Goal: Information Seeking & Learning: Learn about a topic

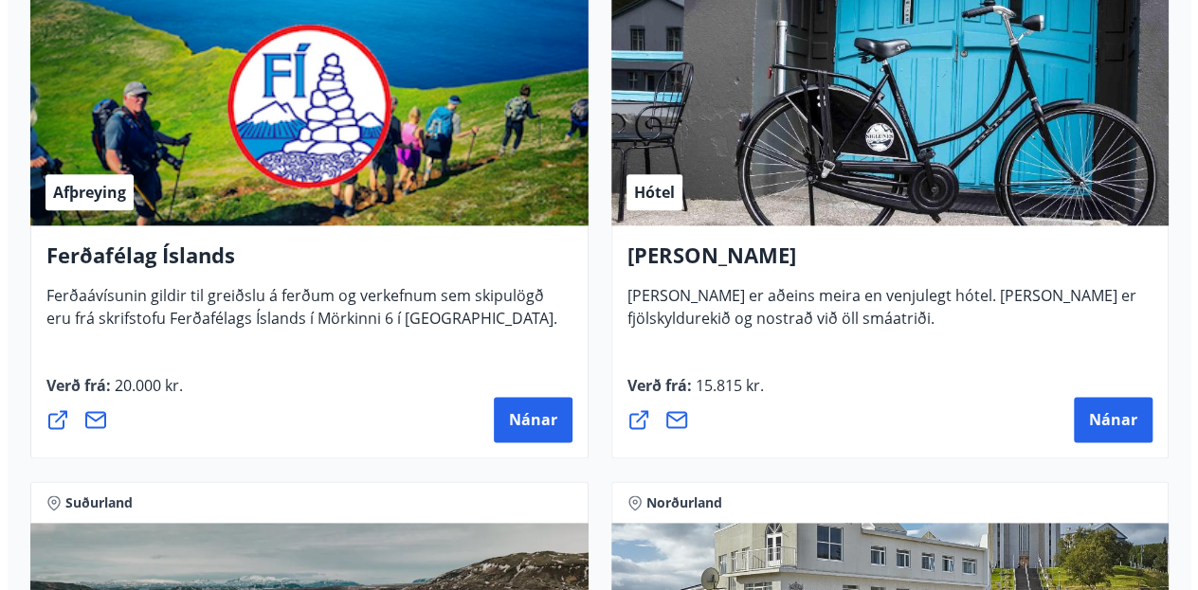
scroll to position [946, 0]
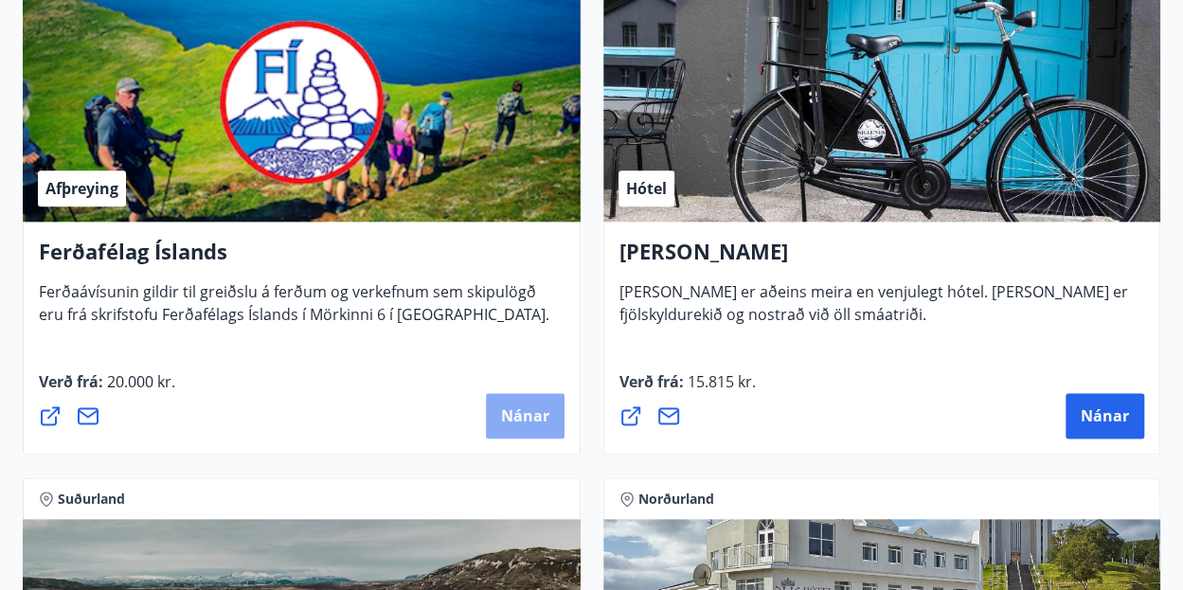
click at [535, 414] on span "Nánar" at bounding box center [525, 416] width 48 height 21
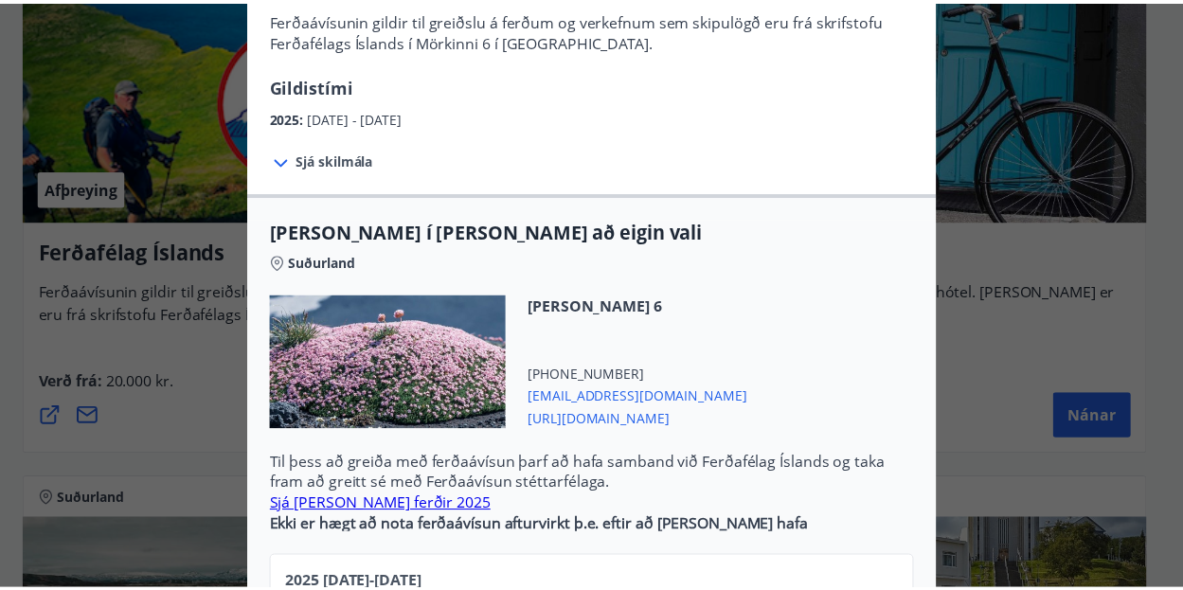
scroll to position [0, 0]
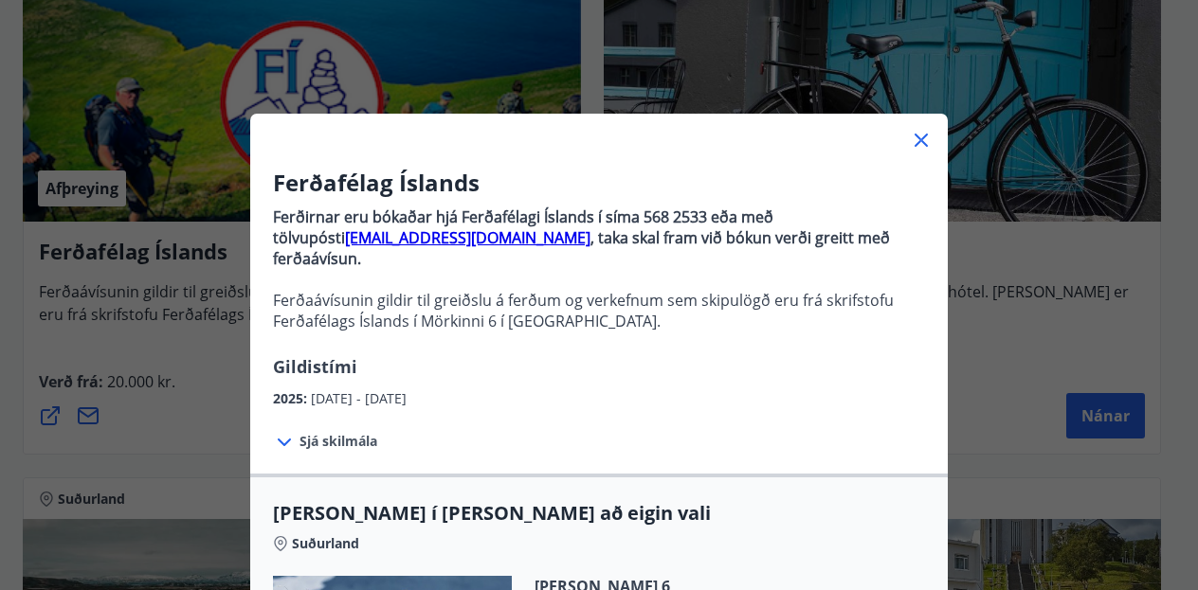
click at [914, 140] on icon at bounding box center [920, 140] width 13 height 13
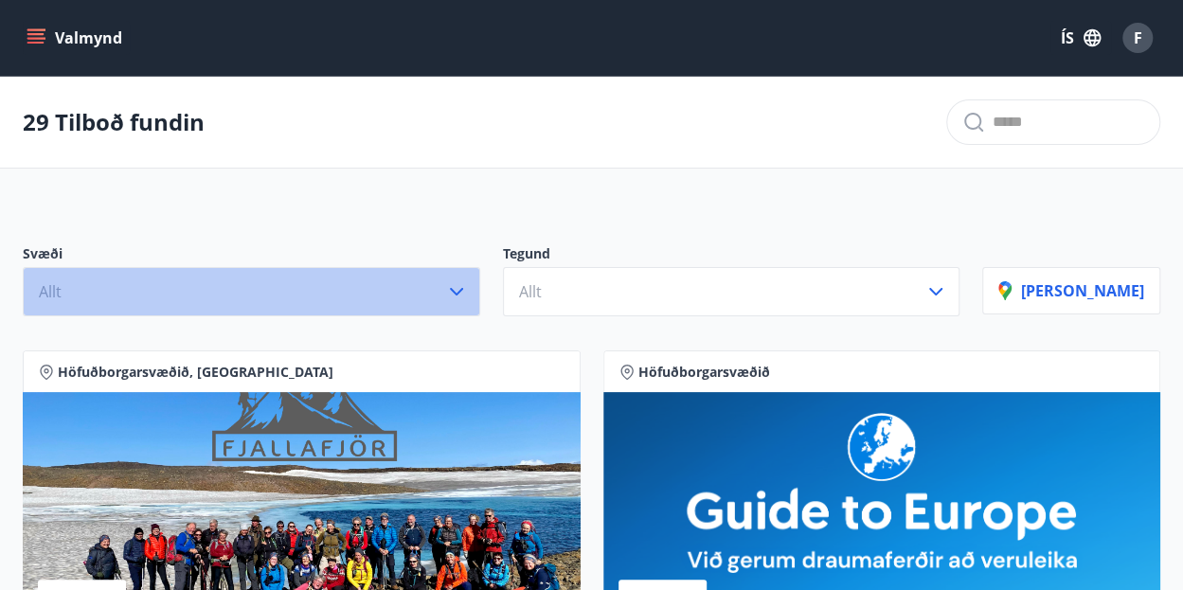
click at [468, 294] on button "Allt" at bounding box center [252, 291] width 458 height 49
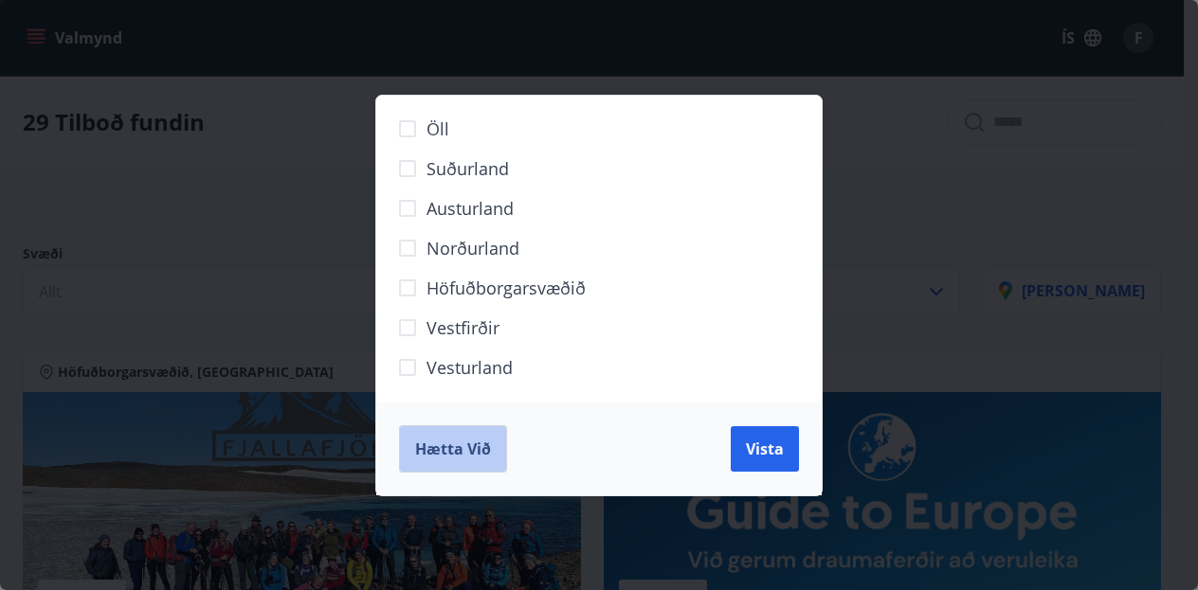
click at [441, 455] on span "Hætta við" at bounding box center [453, 449] width 76 height 21
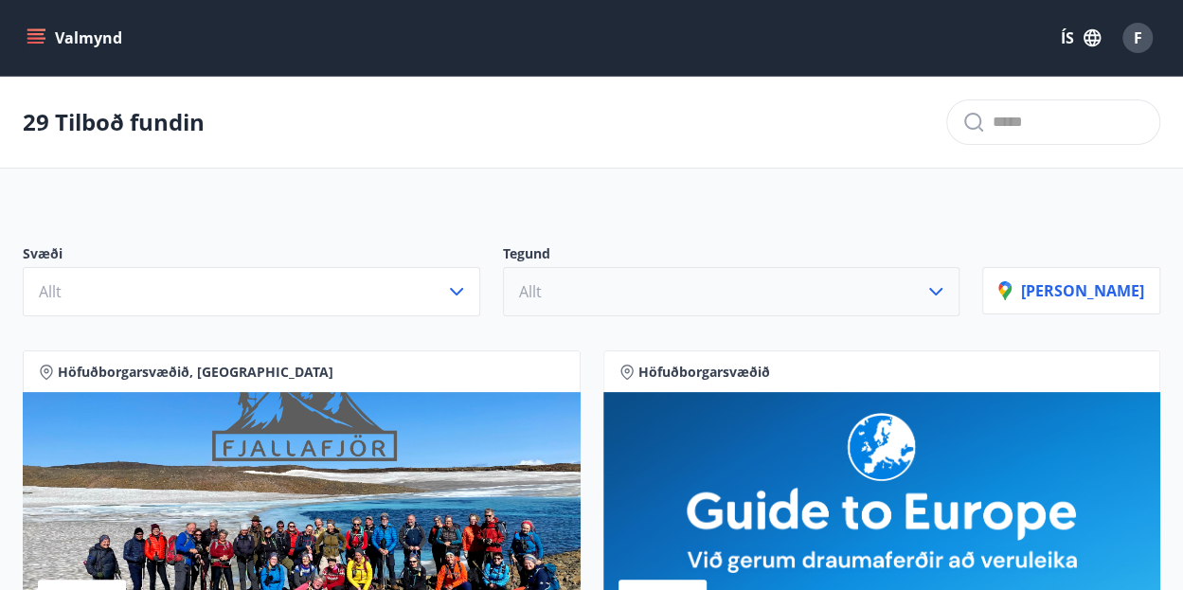
click at [727, 300] on button "Allt" at bounding box center [732, 291] width 458 height 49
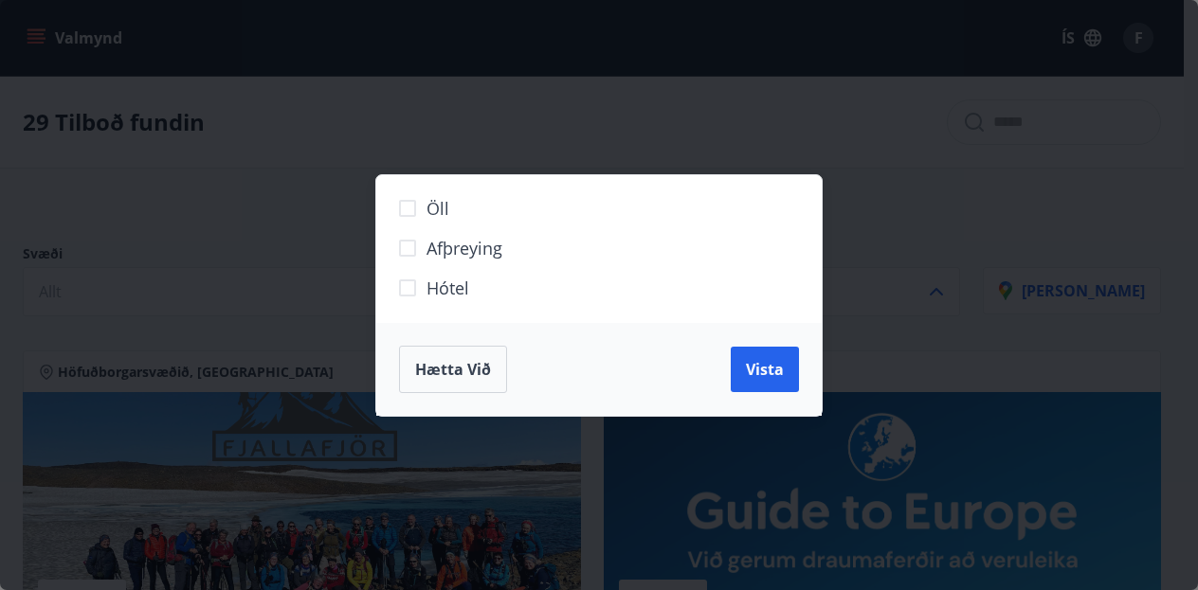
click at [491, 251] on span "Afþreying" at bounding box center [464, 248] width 76 height 25
click at [757, 376] on span "Vista" at bounding box center [765, 369] width 38 height 21
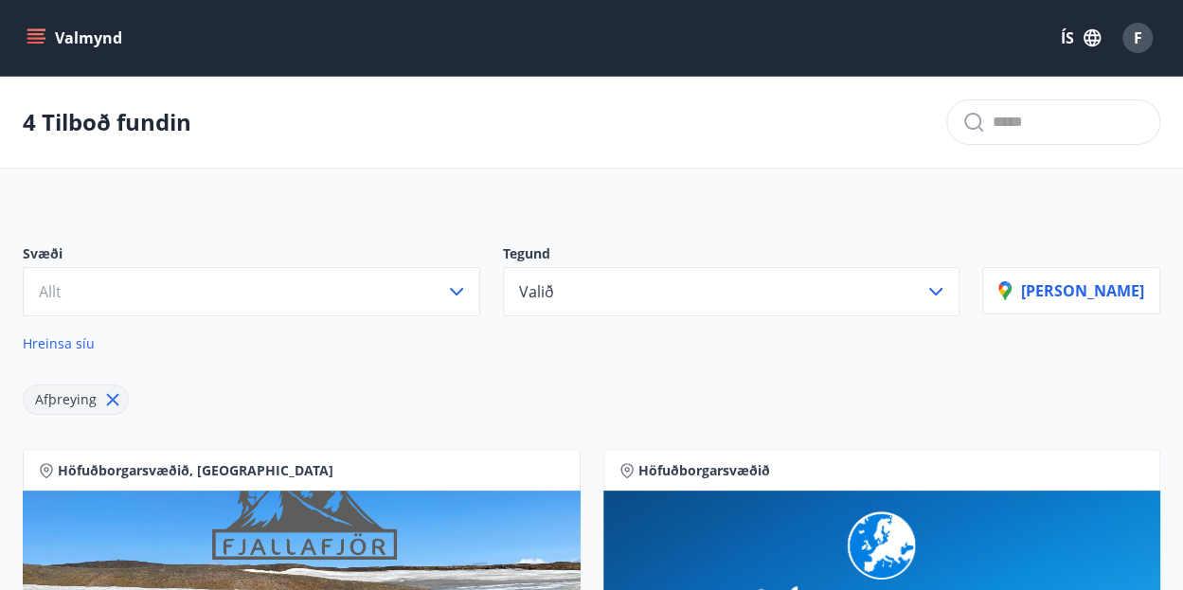
click at [37, 43] on icon "menu" at bounding box center [35, 43] width 17 height 2
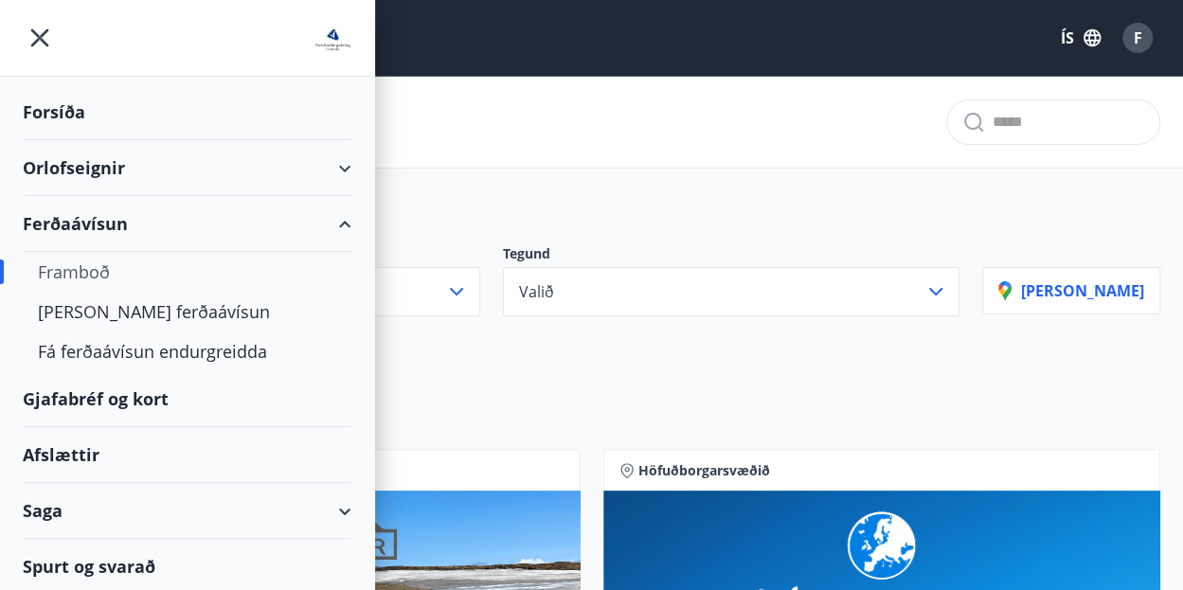
click at [113, 401] on div "Gjafabréf og kort" at bounding box center [187, 399] width 329 height 56
click at [730, 128] on div "4 Tilboð fundin" at bounding box center [591, 123] width 1183 height 92
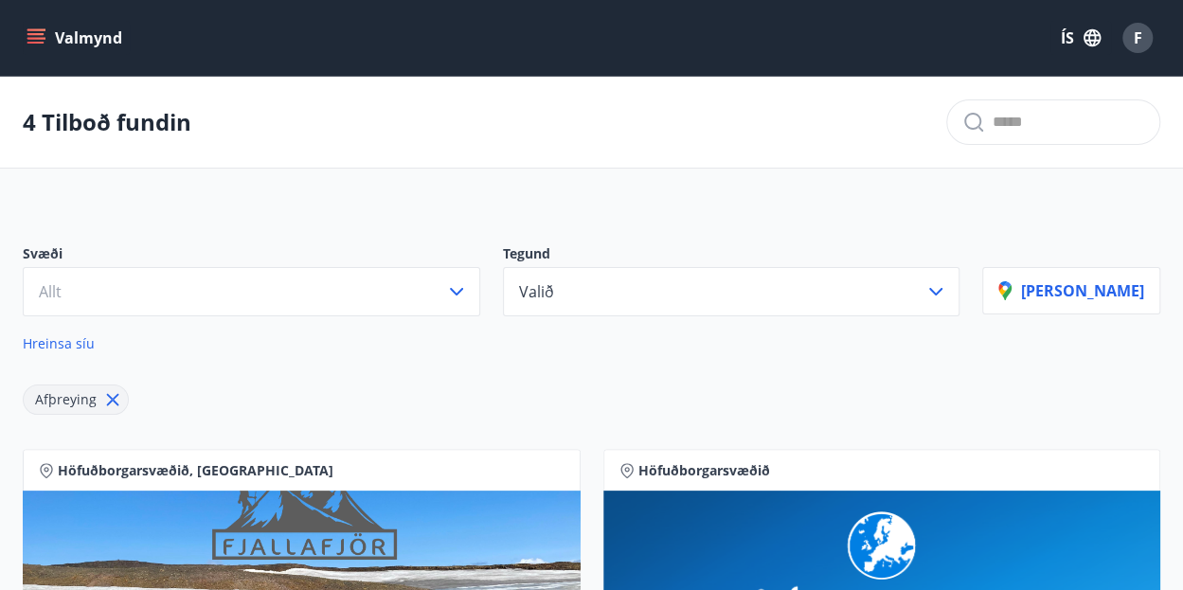
click at [32, 38] on icon "menu" at bounding box center [37, 38] width 21 height 2
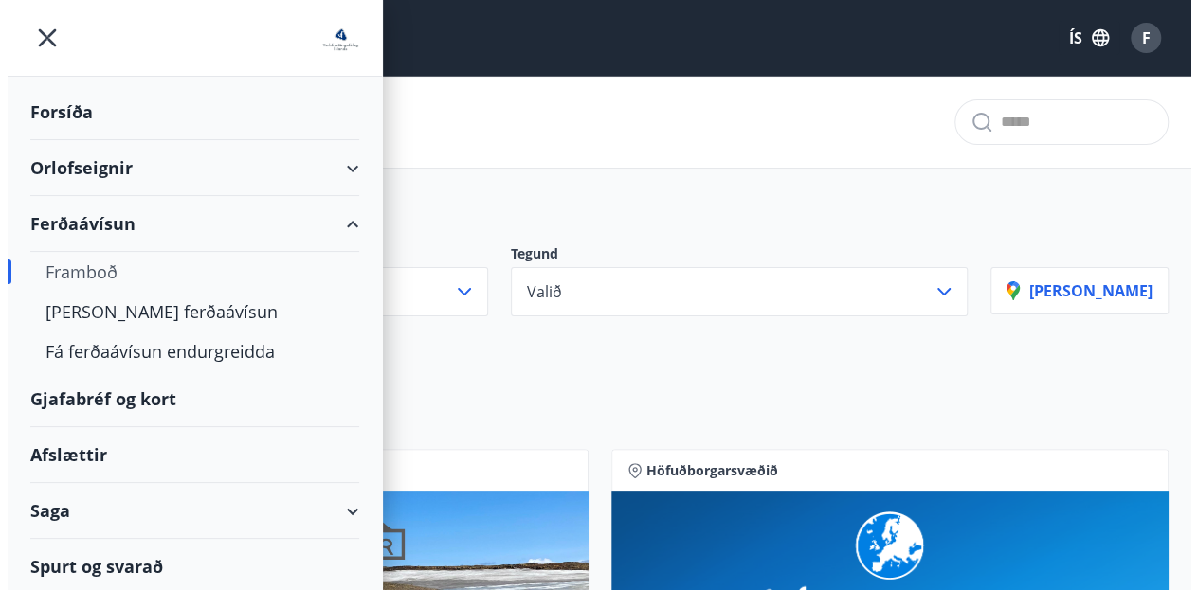
scroll to position [1, 0]
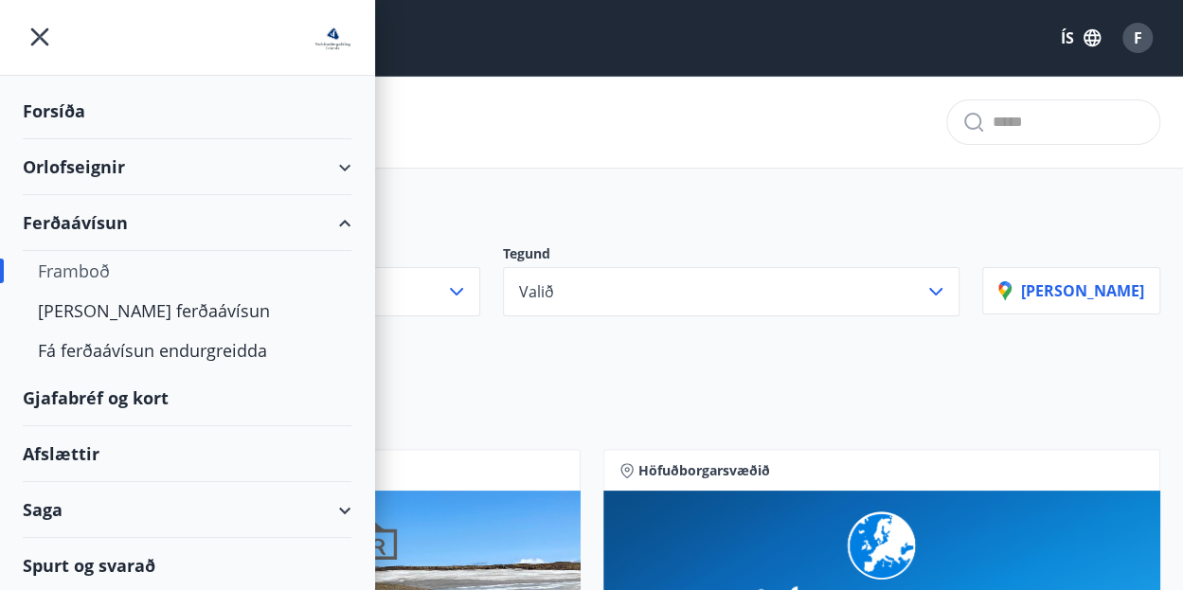
click at [63, 101] on div "Forsíða" at bounding box center [187, 111] width 329 height 56
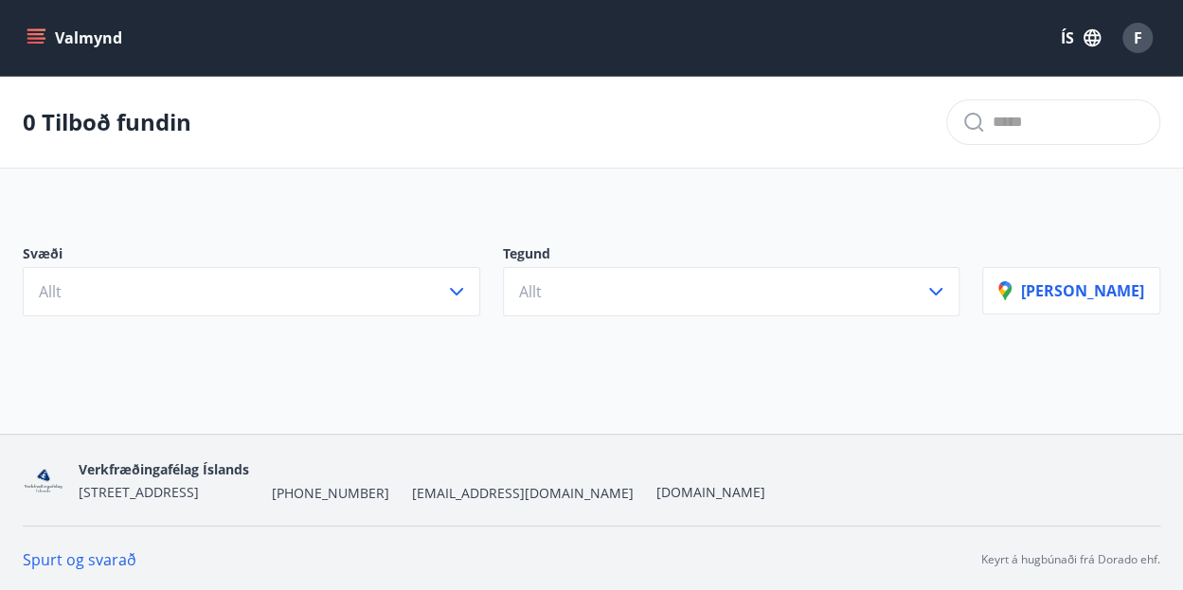
click at [42, 42] on icon "menu" at bounding box center [35, 43] width 17 height 2
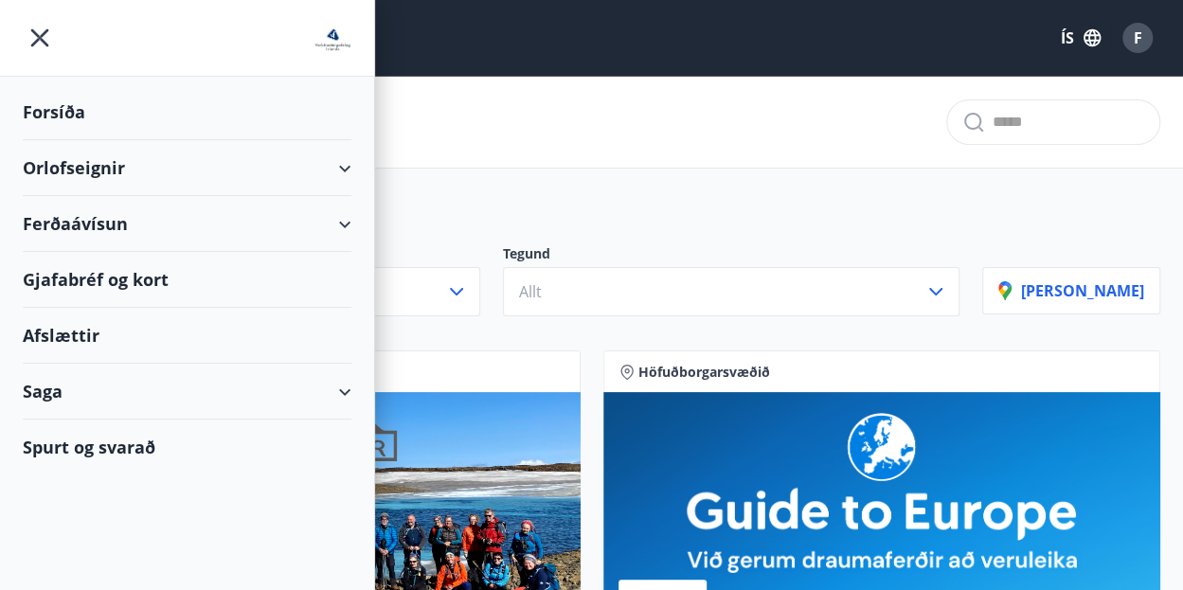
click at [64, 112] on div "Forsíða" at bounding box center [187, 112] width 329 height 56
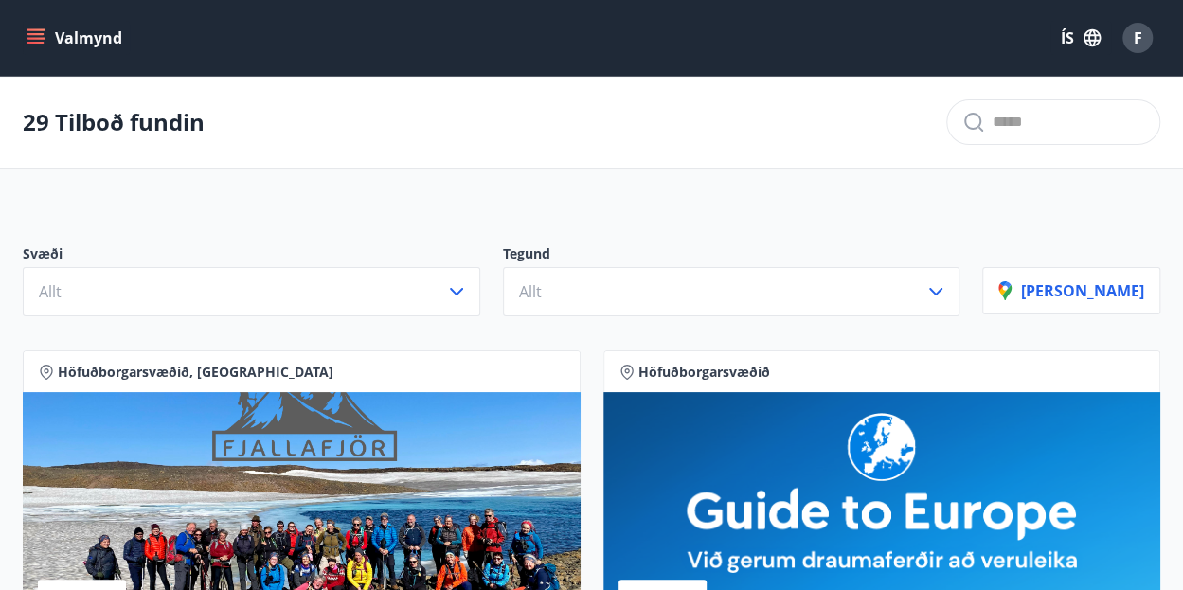
click at [31, 37] on icon "menu" at bounding box center [36, 37] width 19 height 19
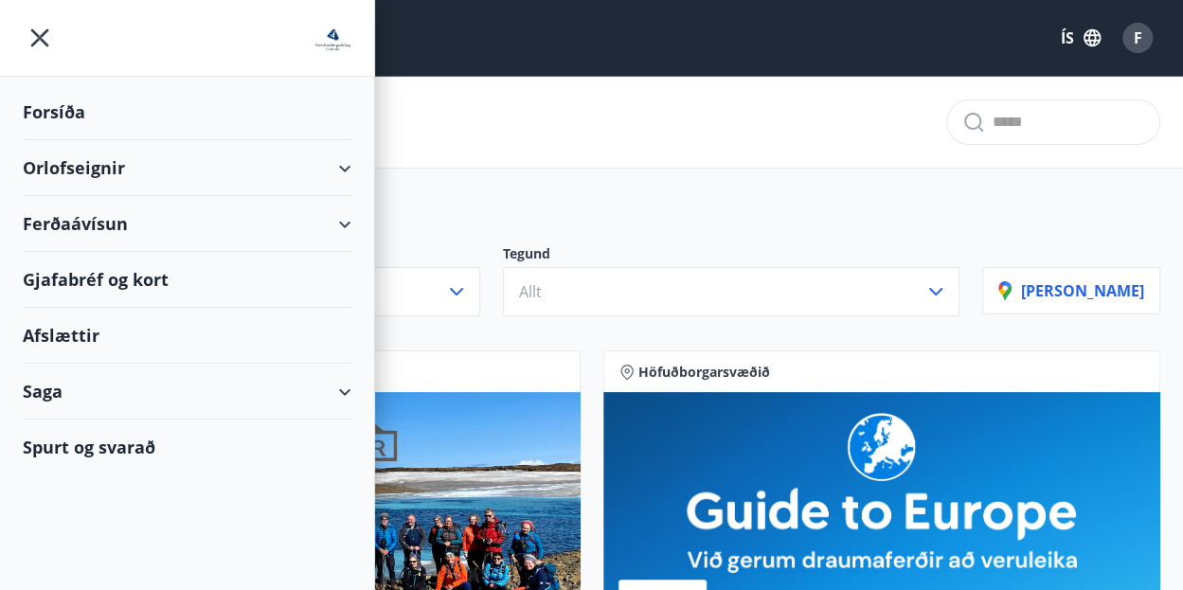
click at [66, 329] on div "Afslættir" at bounding box center [187, 336] width 329 height 56
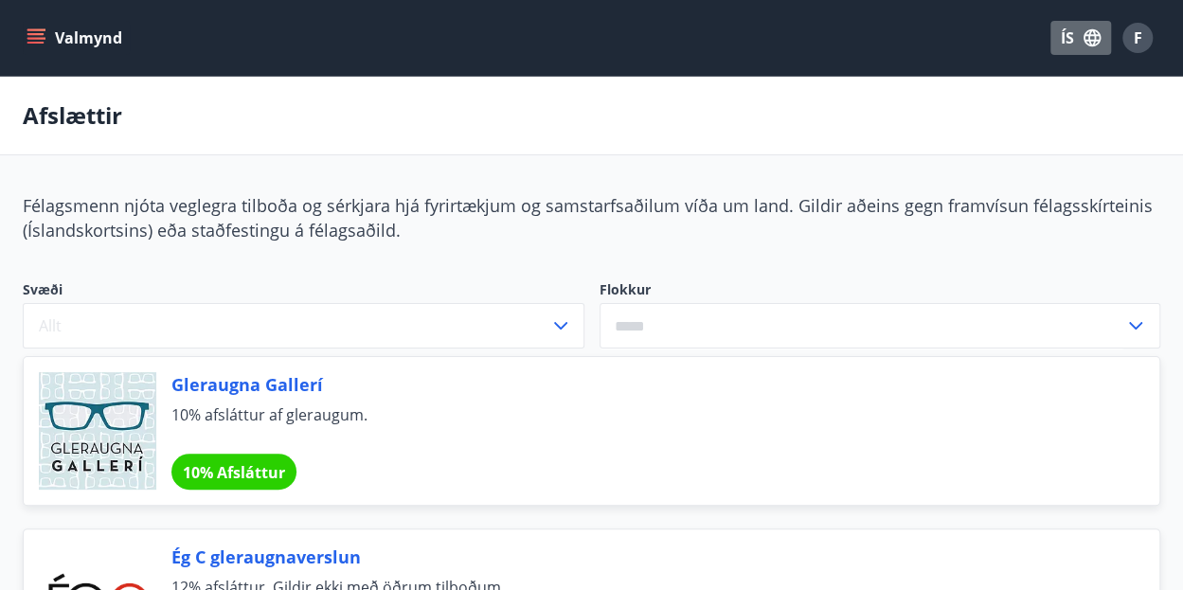
click at [1076, 37] on button "ÍS" at bounding box center [1081, 38] width 61 height 34
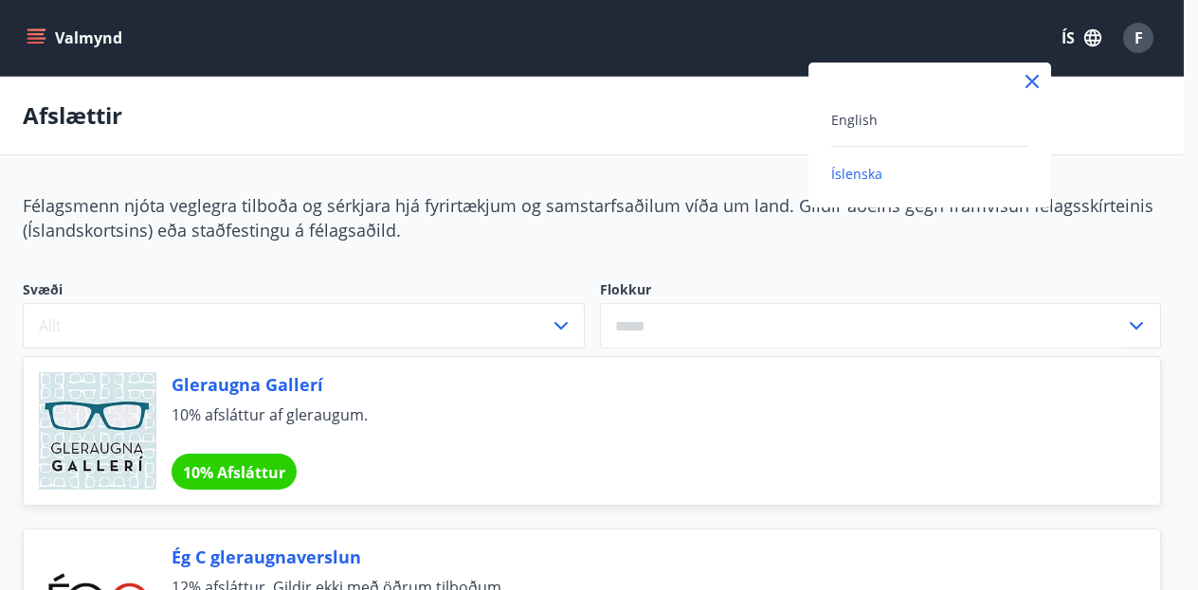
click at [1076, 37] on div at bounding box center [599, 295] width 1198 height 590
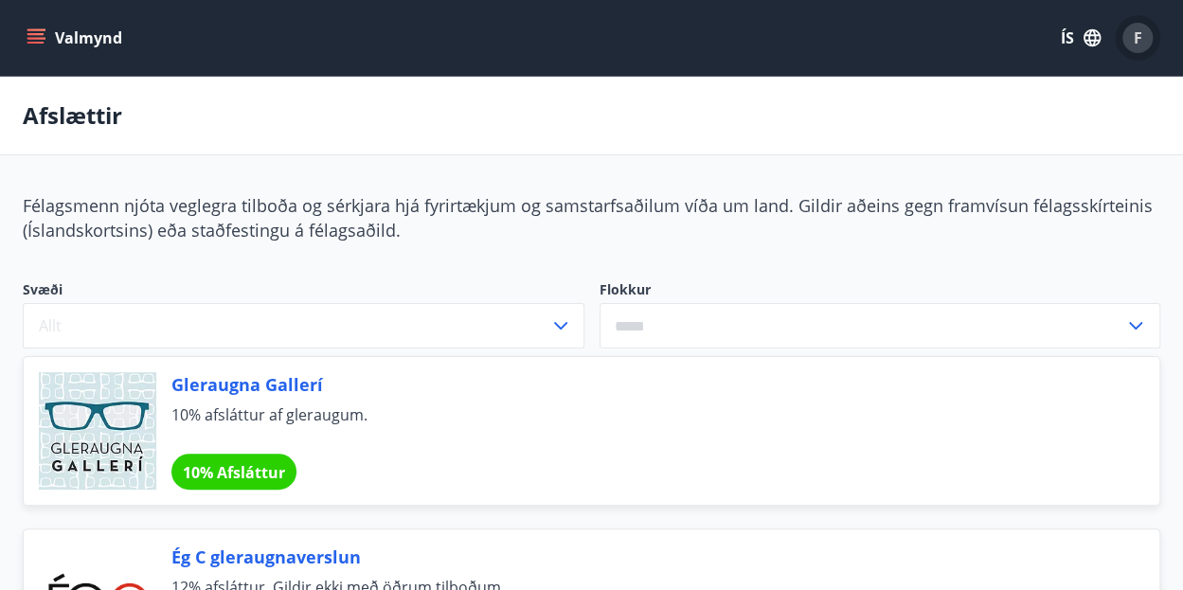
click at [1135, 43] on span "F" at bounding box center [1138, 37] width 9 height 21
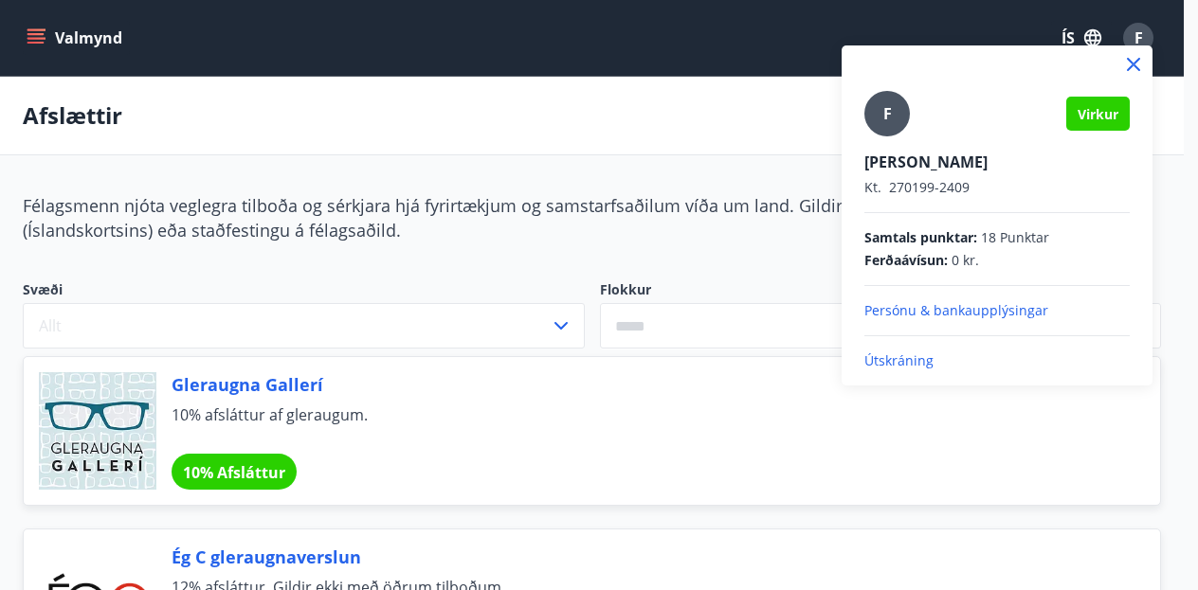
click at [971, 309] on p "Persónu & bankaupplýsingar" at bounding box center [996, 310] width 265 height 19
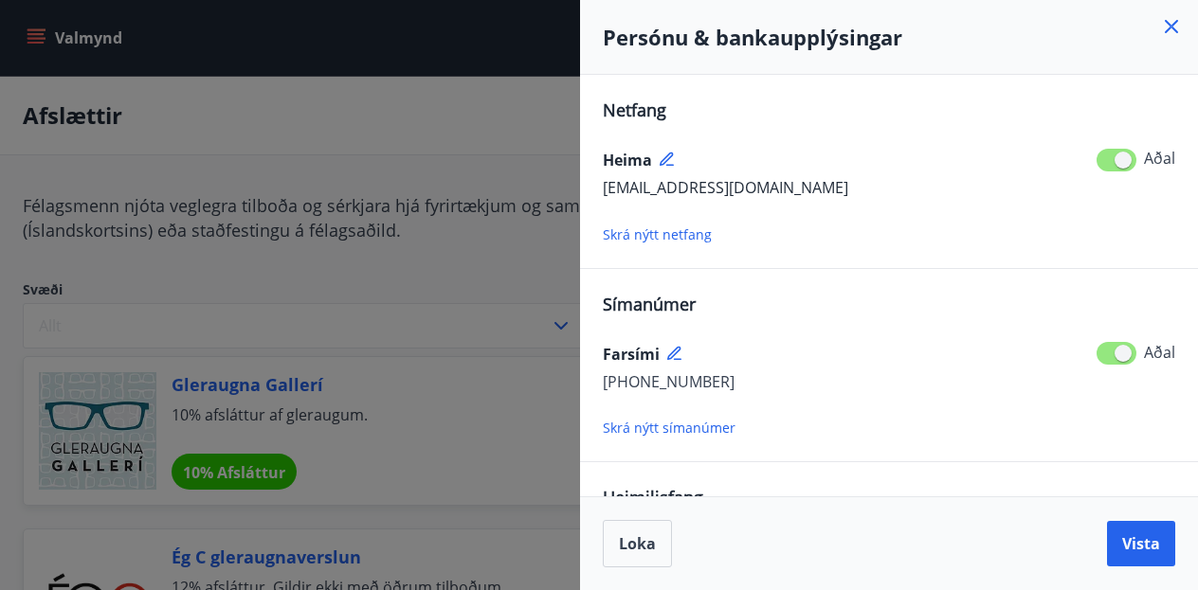
click at [1171, 33] on icon at bounding box center [1171, 26] width 23 height 23
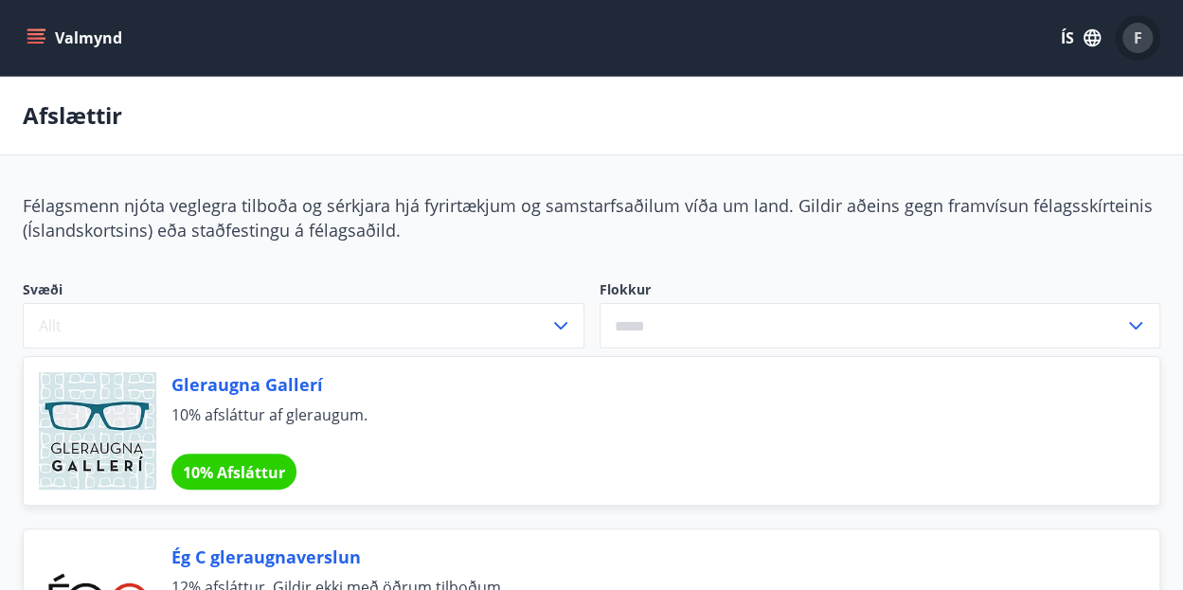
click at [1141, 45] on span "F" at bounding box center [1138, 37] width 9 height 21
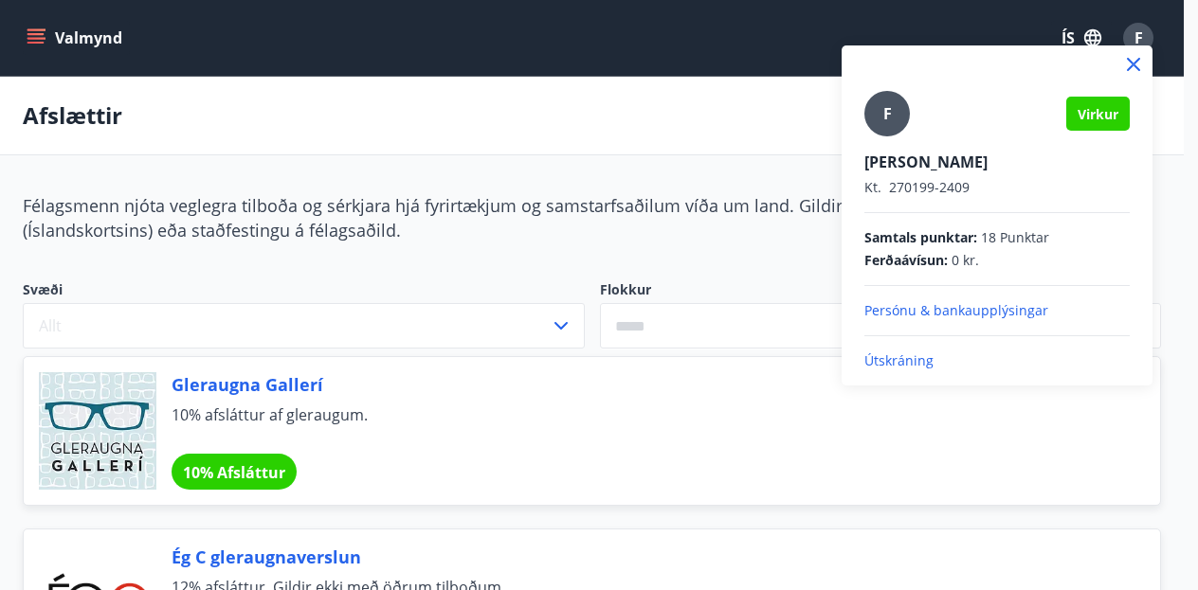
click at [1141, 45] on div at bounding box center [996, 64] width 311 height 38
click at [1042, 24] on div at bounding box center [599, 295] width 1198 height 590
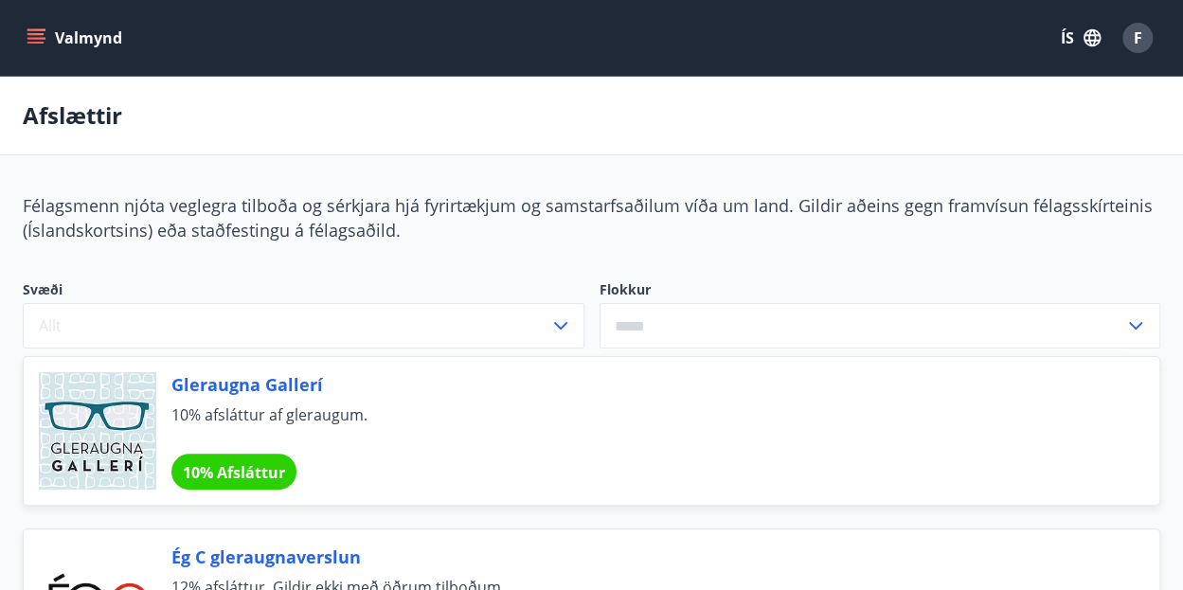
click at [30, 24] on button "Valmynd" at bounding box center [76, 38] width 107 height 34
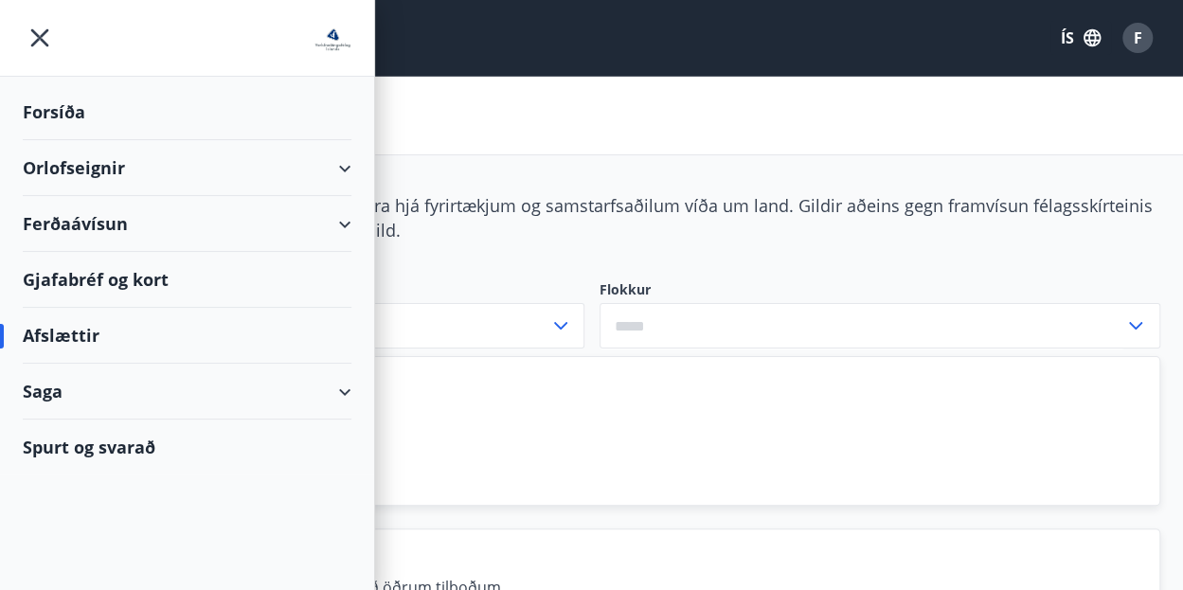
click at [67, 115] on div "Forsíða" at bounding box center [187, 112] width 329 height 56
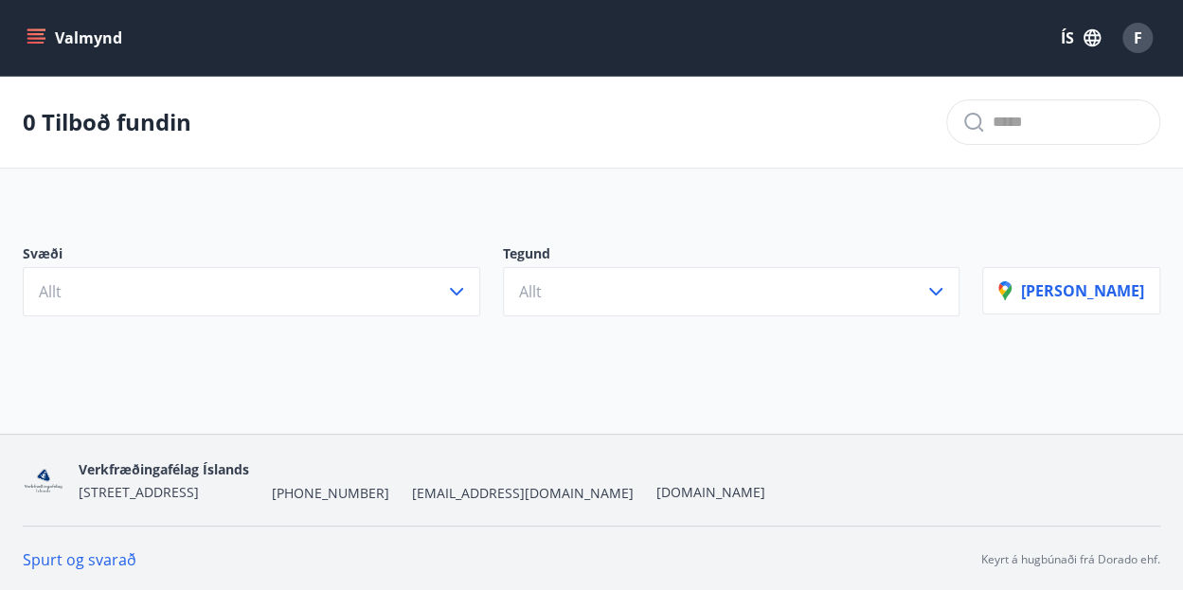
click at [57, 48] on button "Valmynd" at bounding box center [76, 38] width 107 height 34
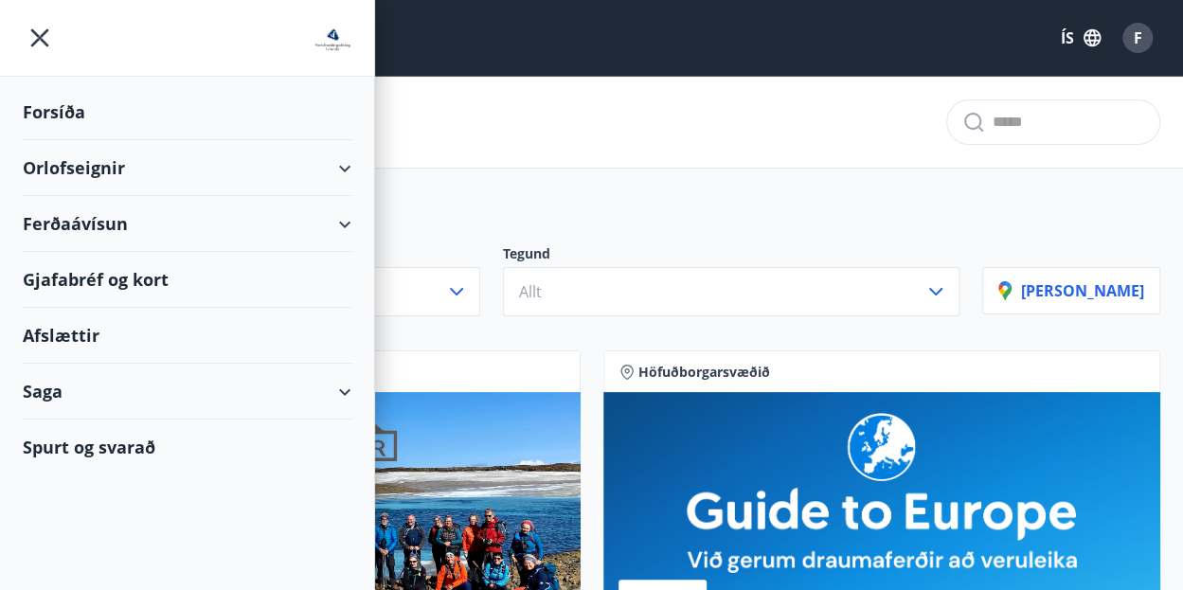
click at [334, 28] on img at bounding box center [333, 40] width 38 height 38
